Goal: Navigation & Orientation: Find specific page/section

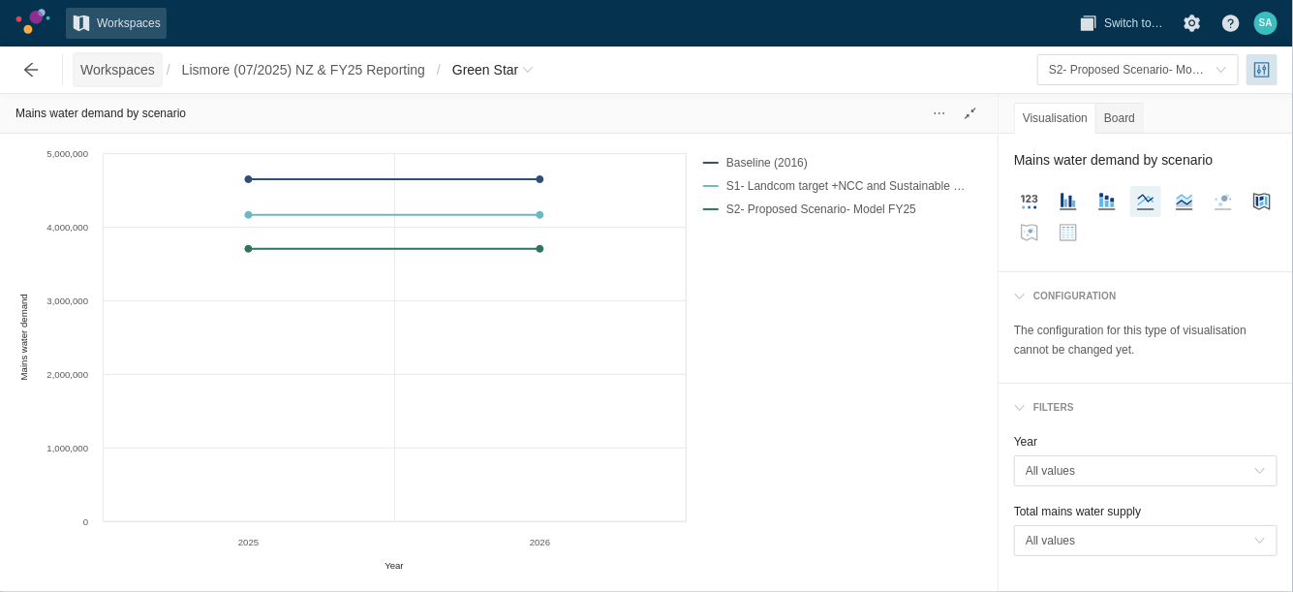
click at [128, 69] on span "Workspaces" at bounding box center [117, 69] width 75 height 19
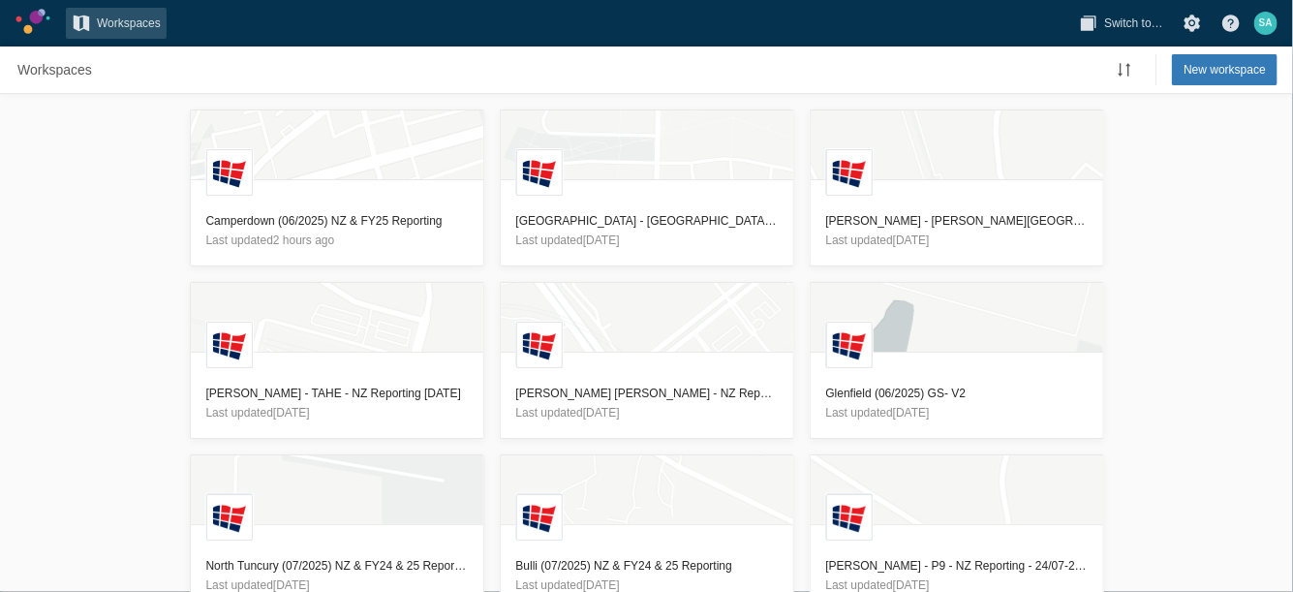
click at [97, 184] on div "L Camperdown (06/2025) NZ & FY25 Reporting Last updated 2 hours ago L Macarthur…" at bounding box center [646, 343] width 1293 height 498
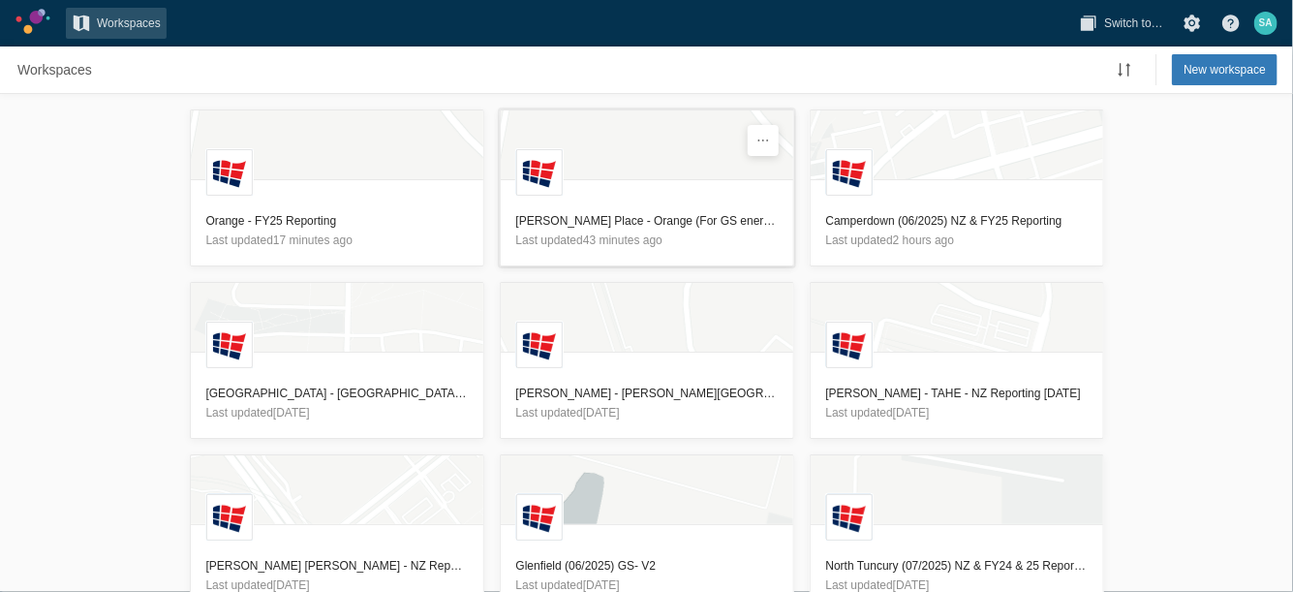
click at [659, 226] on h3 "[PERSON_NAME] Place - Orange (For GS energy and GHG reporting) MT - For Sami" at bounding box center [646, 220] width 261 height 19
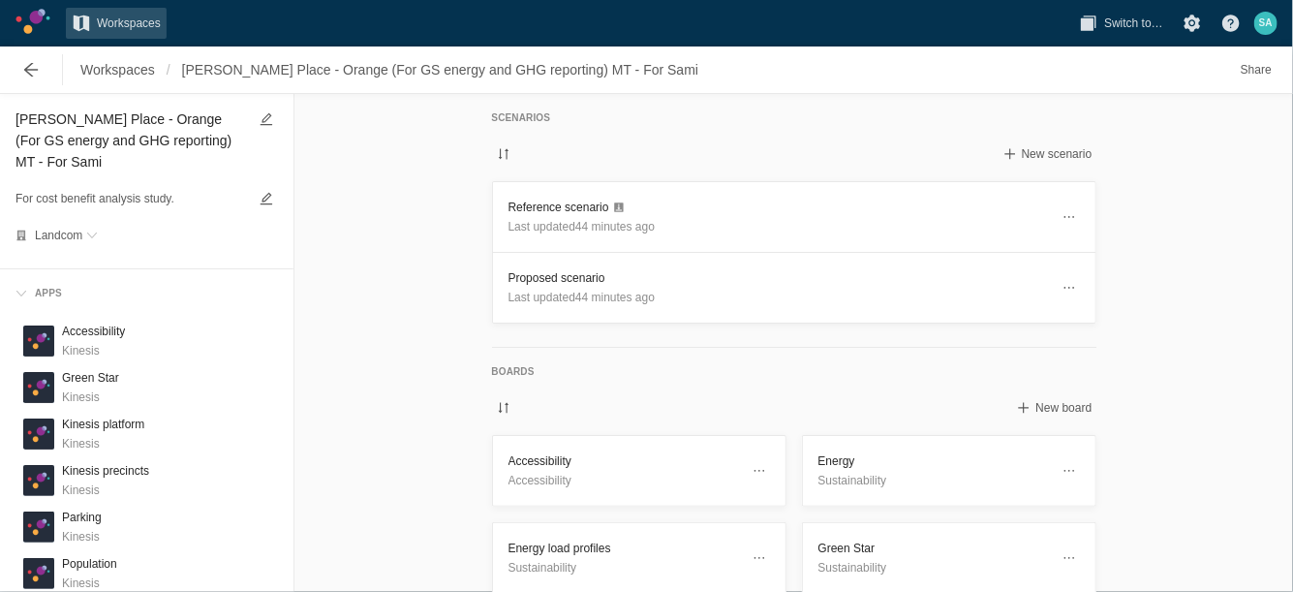
click at [434, 168] on div "Scenarios New scenario Reference scenario Last updated 44 minutes ago Proposed …" at bounding box center [793, 343] width 998 height 498
click at [553, 203] on h3 "Reference scenario" at bounding box center [778, 207] width 540 height 19
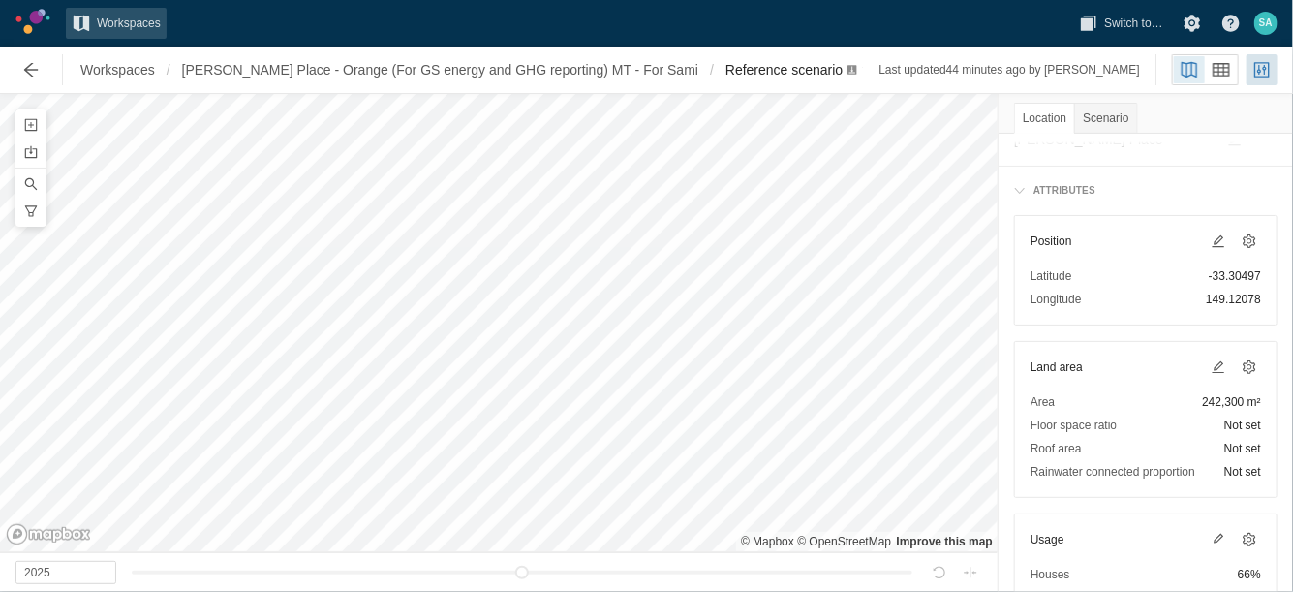
scroll to position [131, 0]
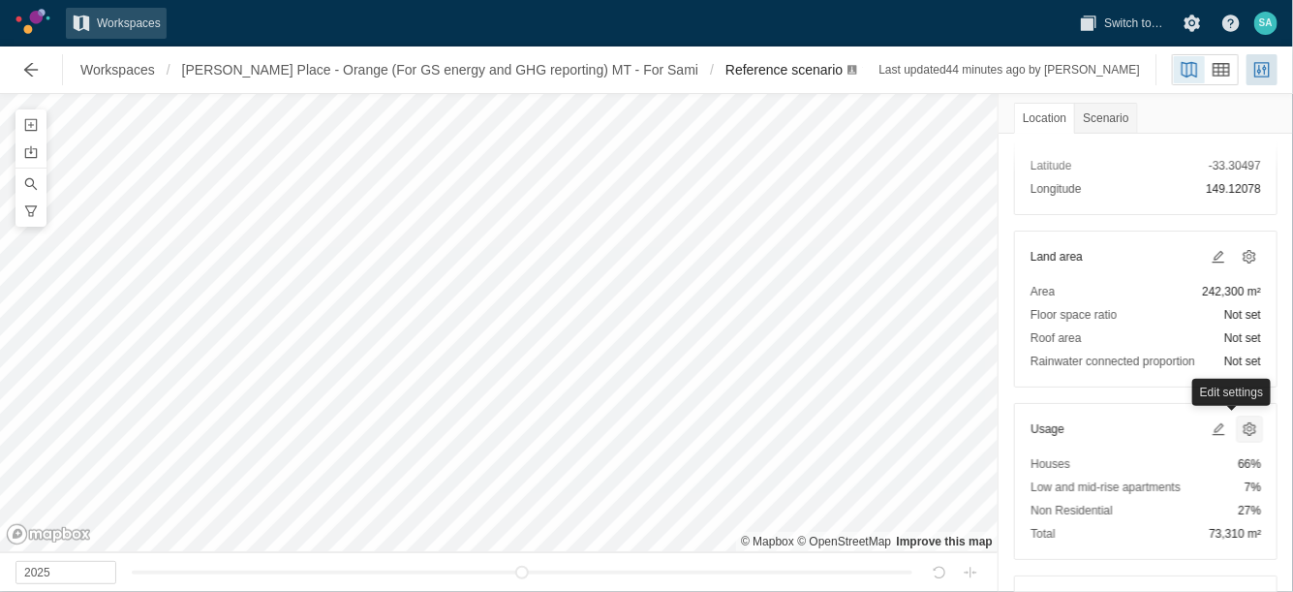
click at [1241, 422] on span at bounding box center [1248, 428] width 15 height 15
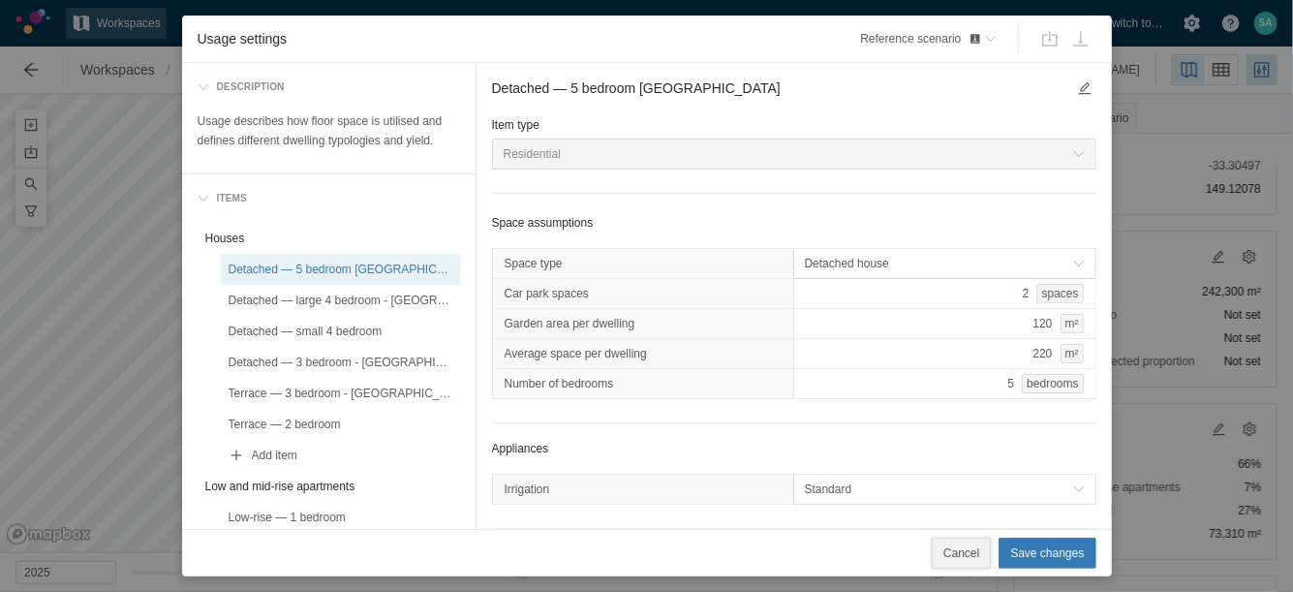
click at [970, 544] on span "Cancel" at bounding box center [961, 552] width 36 height 19
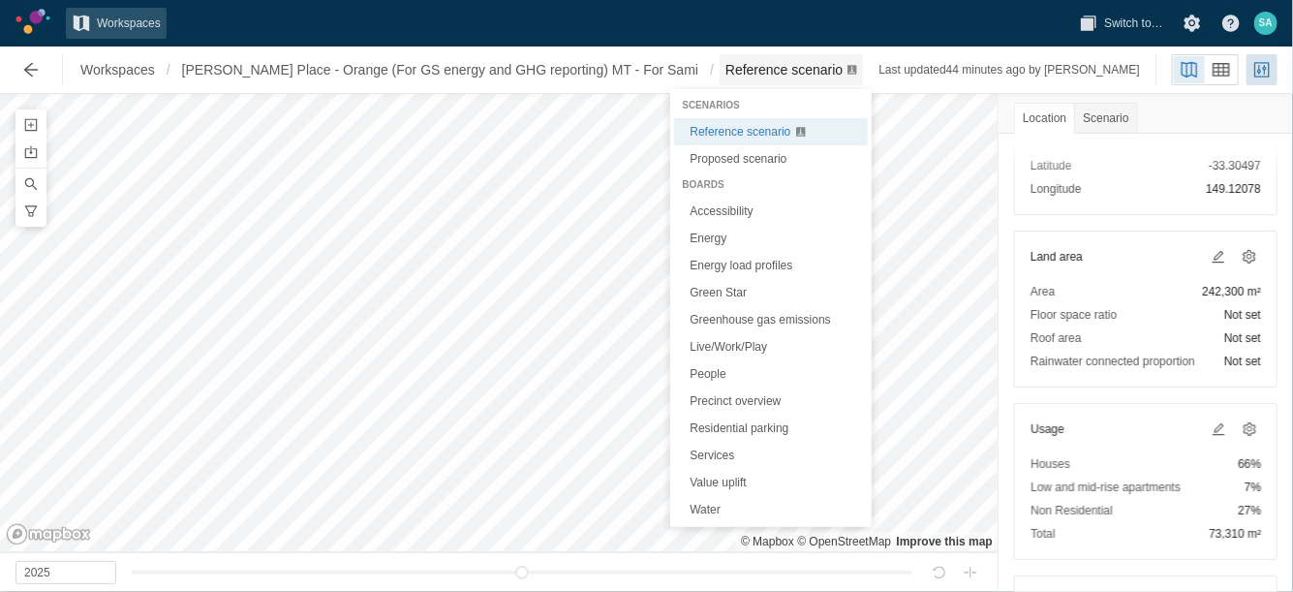
click at [862, 69] on span "Breadcrumb" at bounding box center [868, 70] width 12 height 12
click at [720, 291] on link "Green Star" at bounding box center [771, 292] width 194 height 27
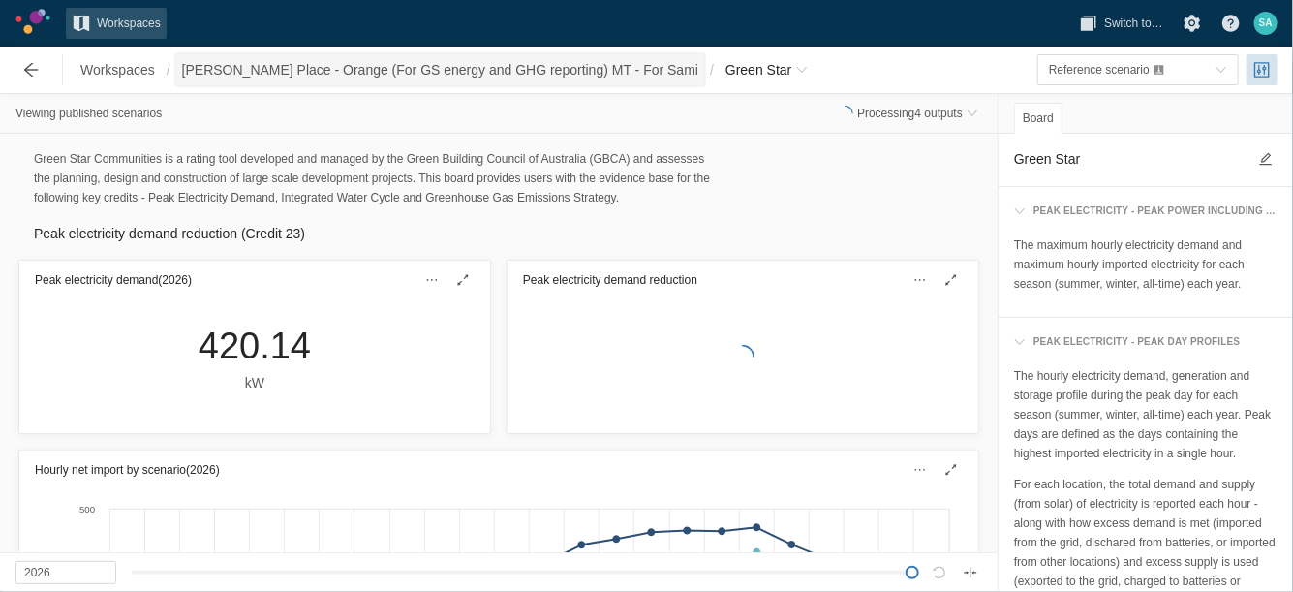
click at [597, 71] on span "[PERSON_NAME] Place - Orange (For GS energy and GHG reporting) MT - For Sami" at bounding box center [440, 69] width 516 height 19
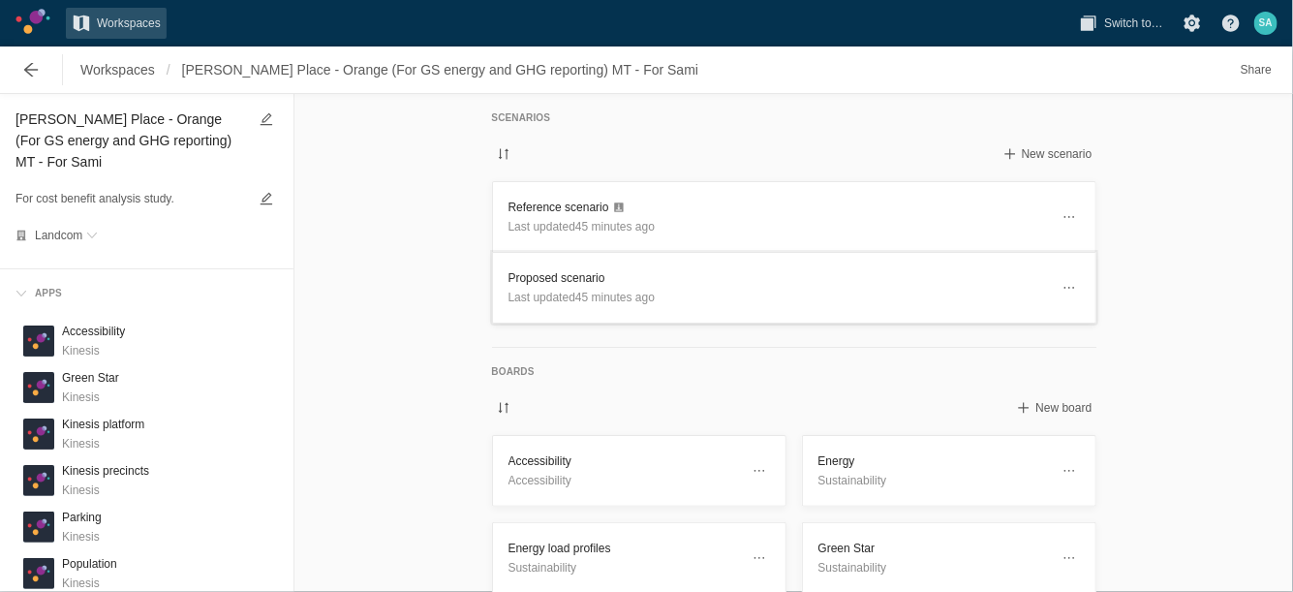
click at [545, 281] on h3 "Proposed scenario" at bounding box center [778, 277] width 540 height 19
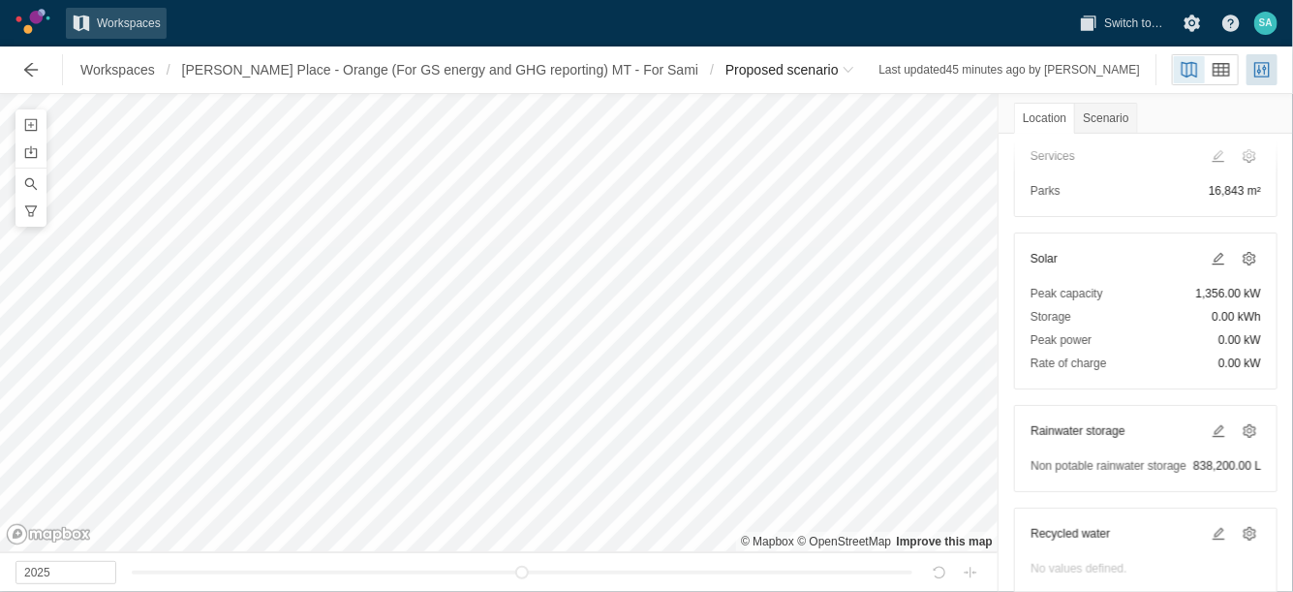
scroll to position [605, 0]
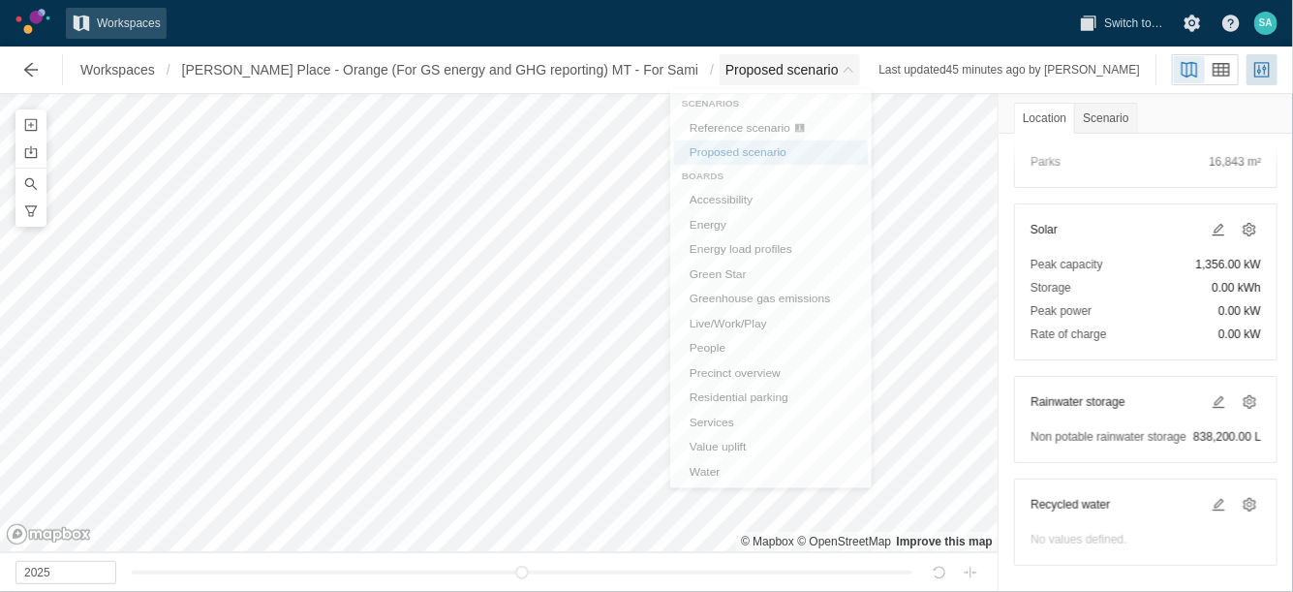
click at [842, 72] on span "Breadcrumb" at bounding box center [848, 70] width 12 height 12
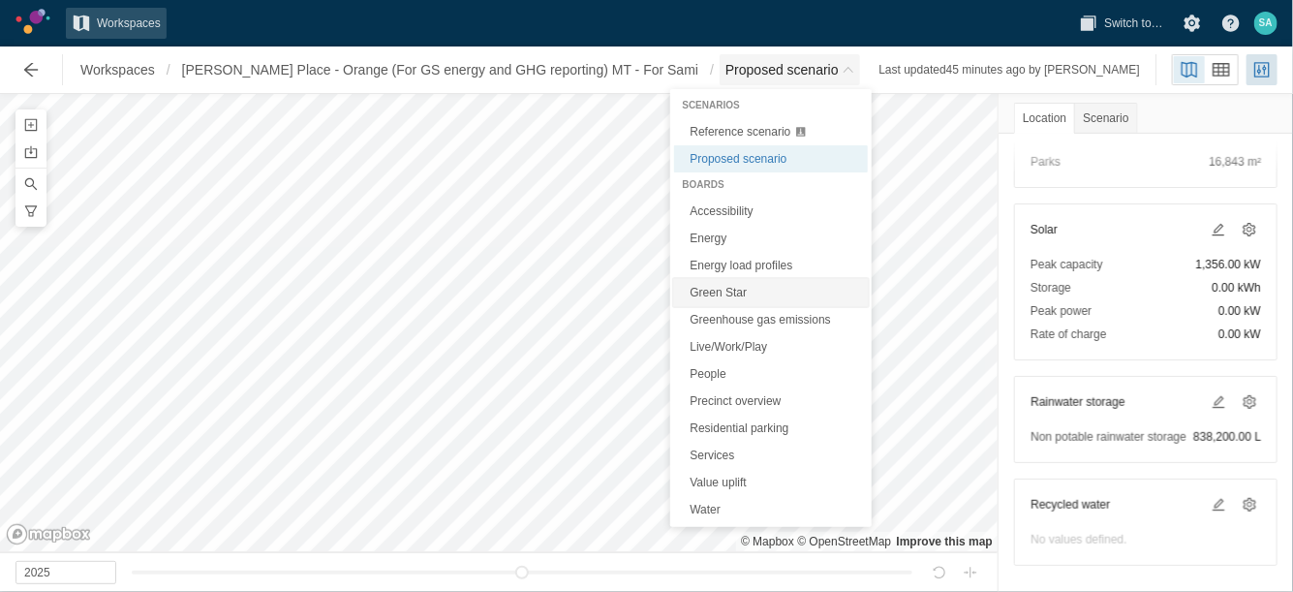
click at [749, 290] on link "Green Star" at bounding box center [771, 292] width 194 height 27
